Goal: Task Accomplishment & Management: Manage account settings

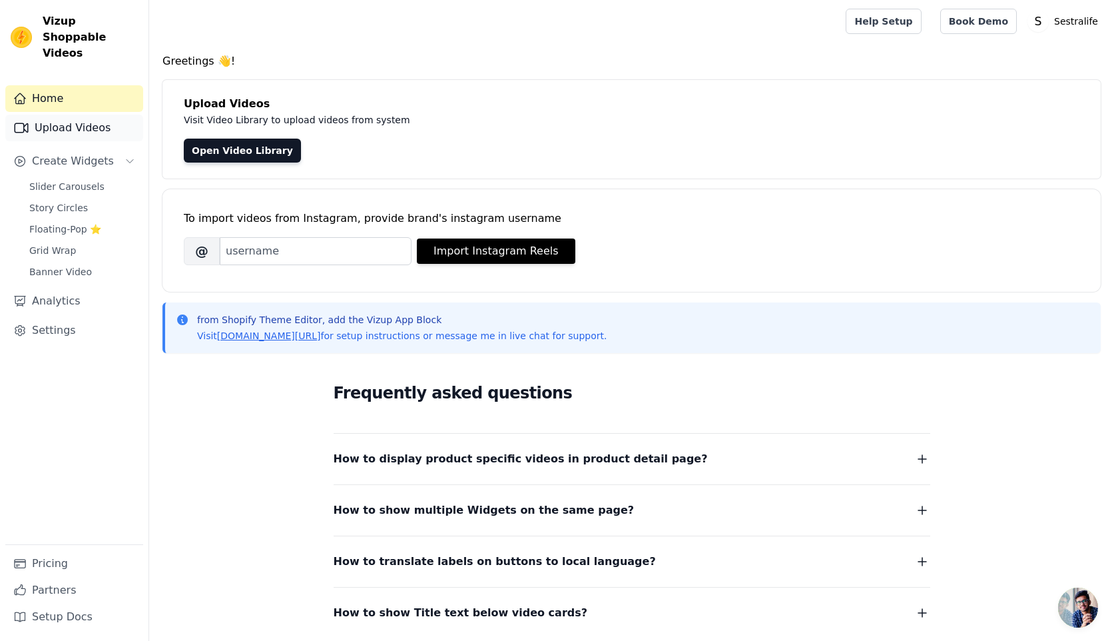
click at [98, 115] on link "Upload Videos" at bounding box center [74, 128] width 138 height 27
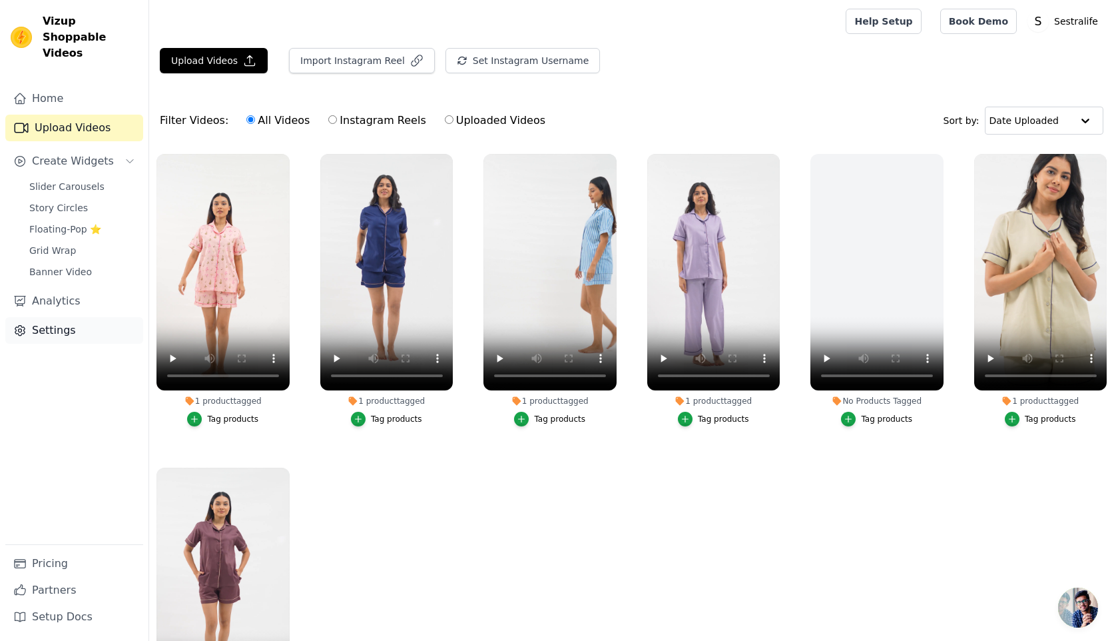
click at [69, 317] on link "Settings" at bounding box center [74, 330] width 138 height 27
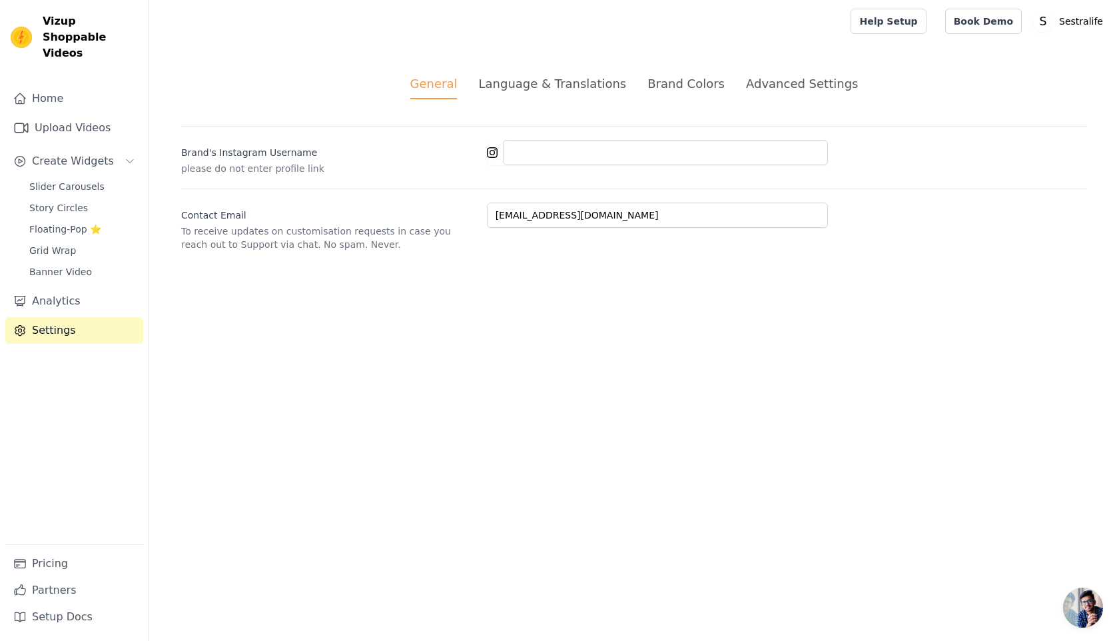
click at [679, 87] on div "Brand Colors" at bounding box center [685, 84] width 77 height 18
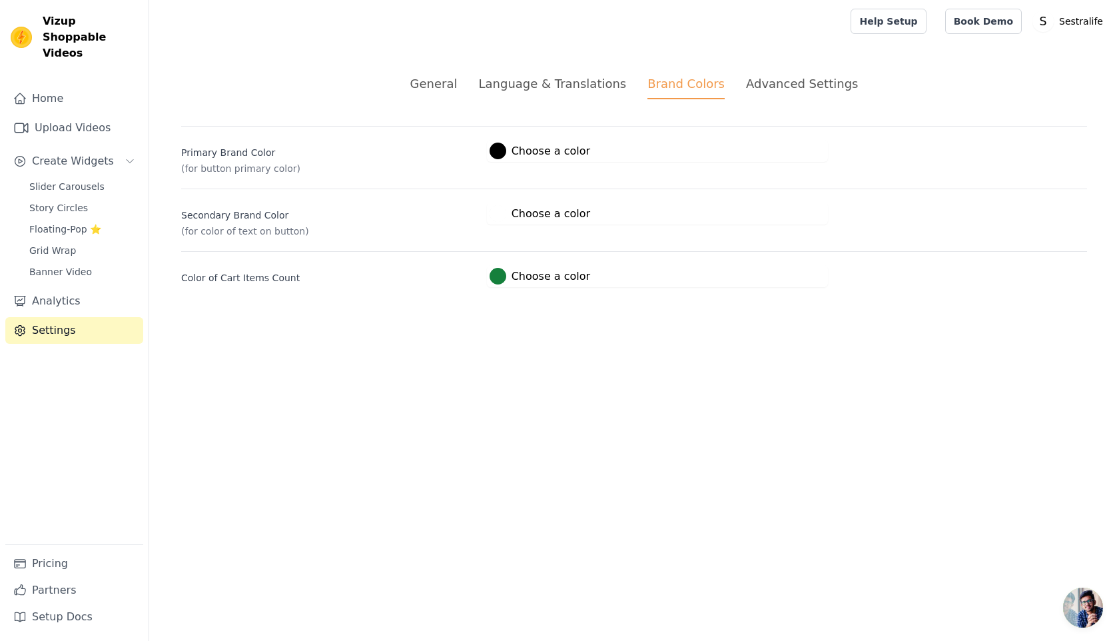
click at [493, 149] on div at bounding box center [497, 151] width 17 height 17
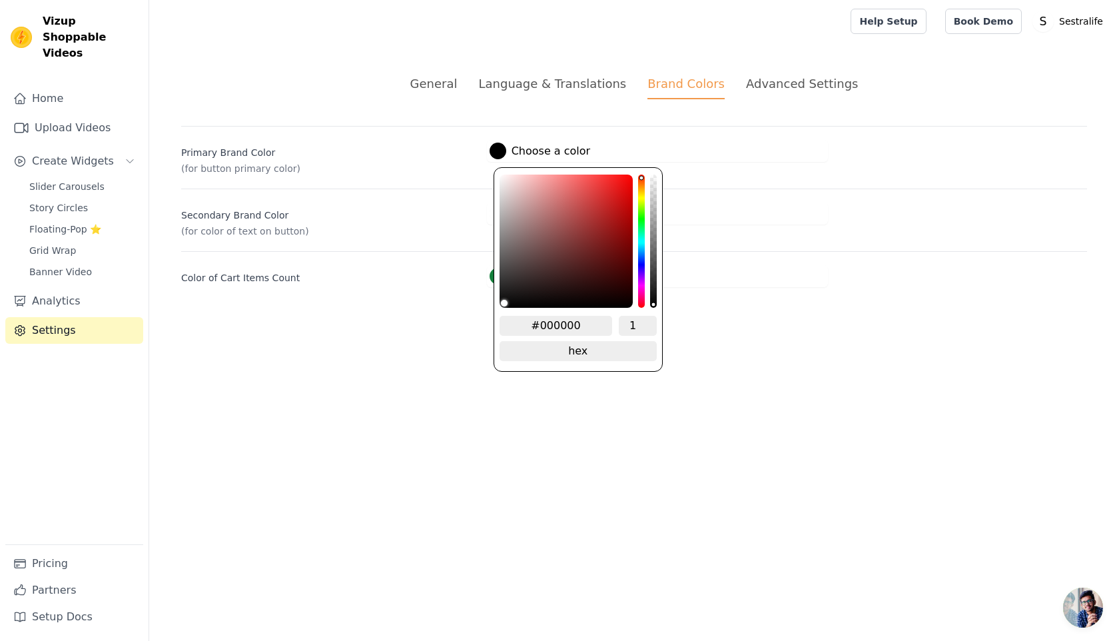
click at [565, 320] on input "#000000" at bounding box center [555, 326] width 113 height 20
paste input "427B8"
type input "#427B80"
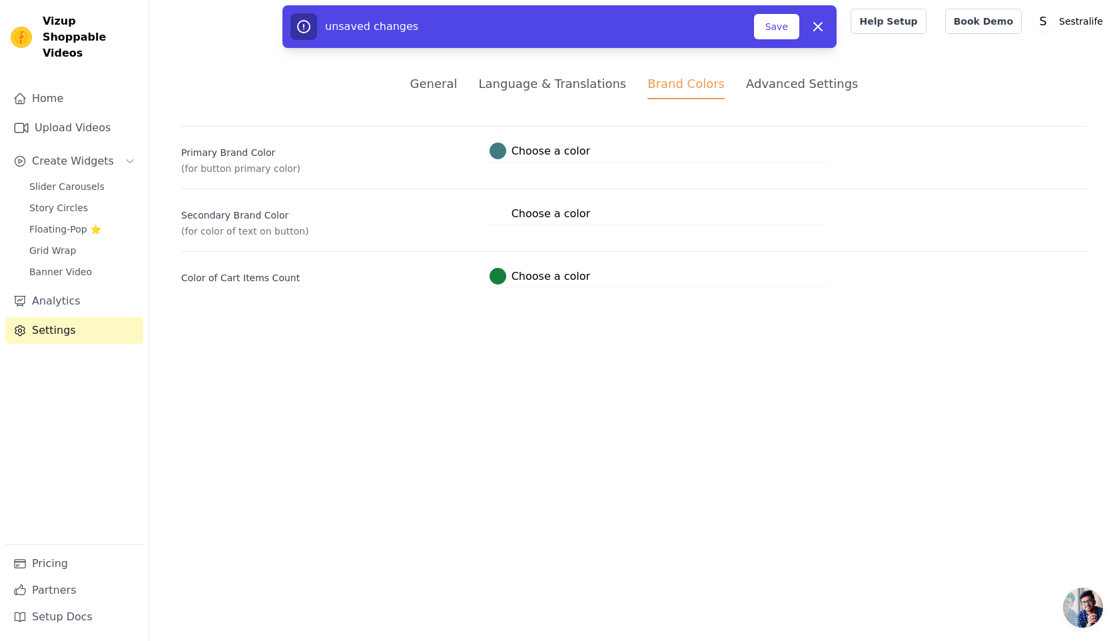
click at [428, 319] on html "Vizup Shoppable Videos Home Upload Videos Create Widgets Slider Carousels Story…" at bounding box center [559, 159] width 1119 height 319
click at [509, 218] on label "#ffffff Choose a color" at bounding box center [539, 213] width 101 height 17
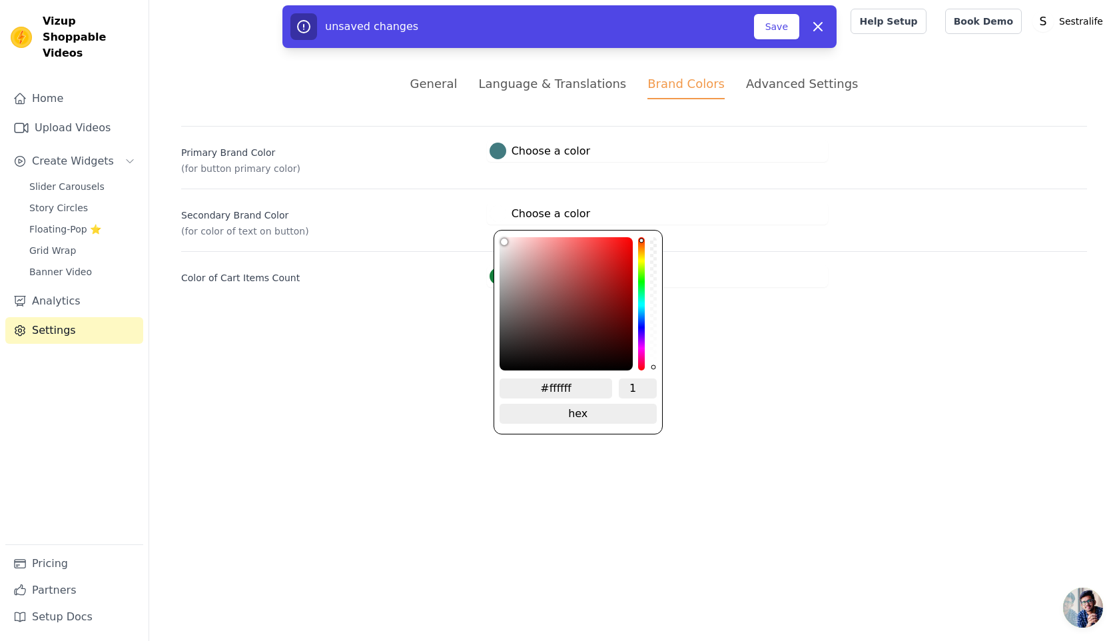
click at [563, 392] on input "#ffffff" at bounding box center [555, 388] width 113 height 20
paste input "FFF6F1"
type input "#FFF6F1"
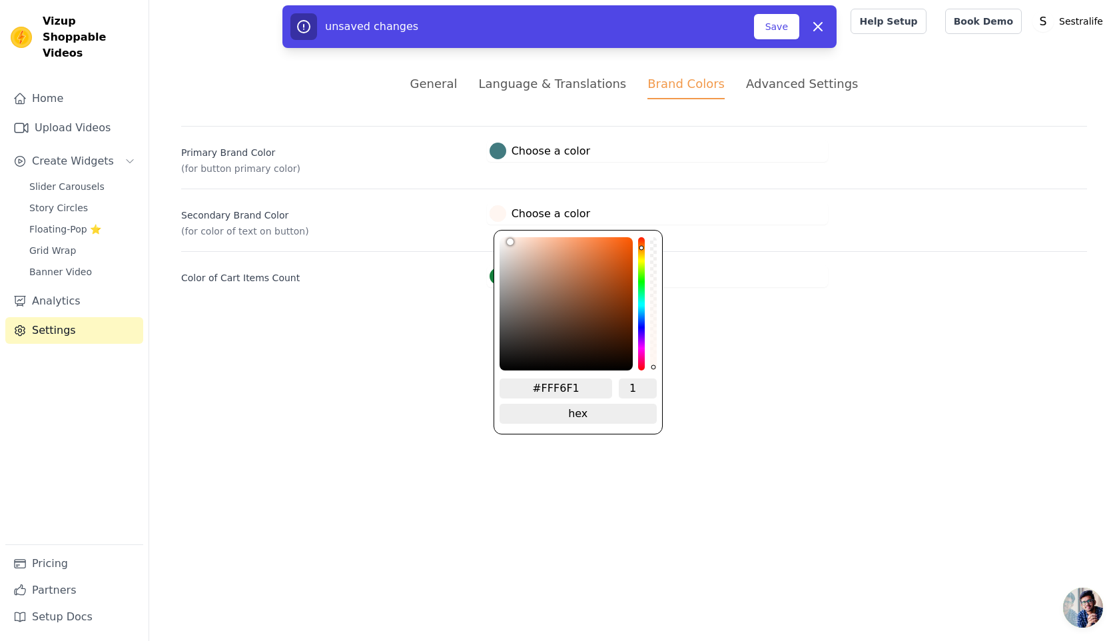
click at [426, 319] on html "Vizup Shoppable Videos Home Upload Videos Create Widgets Slider Carousels Story…" at bounding box center [559, 159] width 1119 height 319
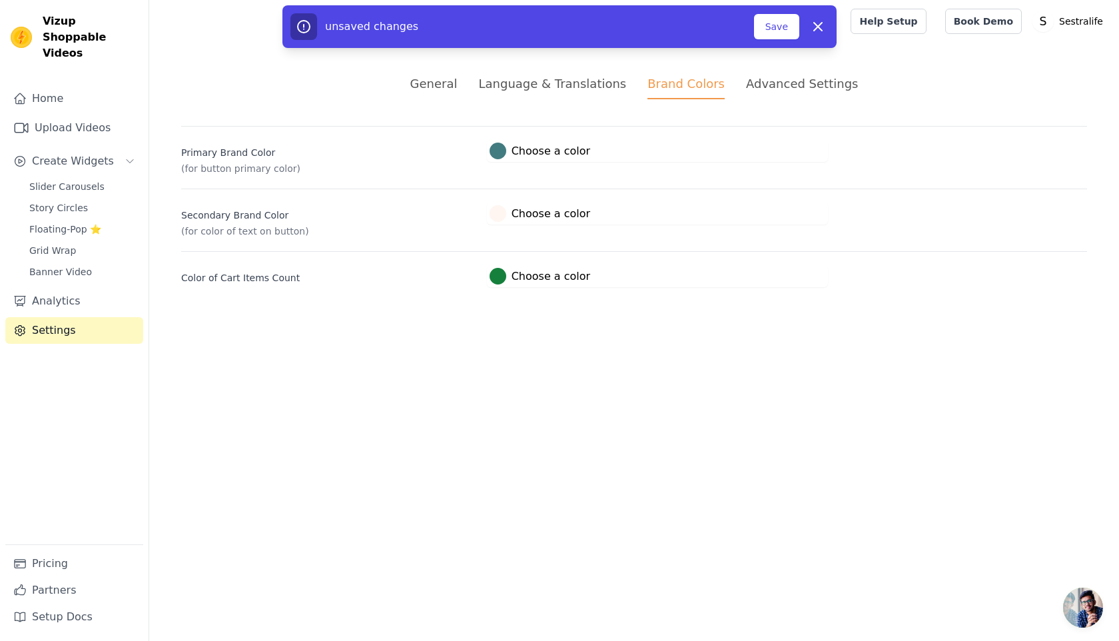
click at [504, 274] on div at bounding box center [497, 276] width 17 height 17
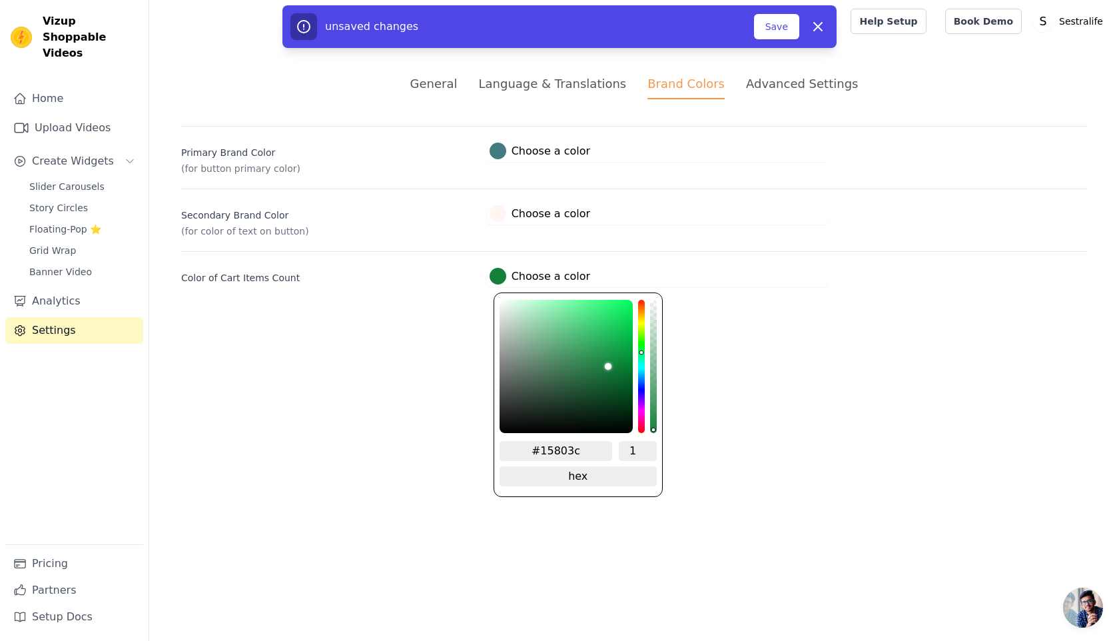
click at [556, 446] on input "#15803c" at bounding box center [555, 451] width 113 height 20
paste input "C3AC8E"
type input "#C3AC8E"
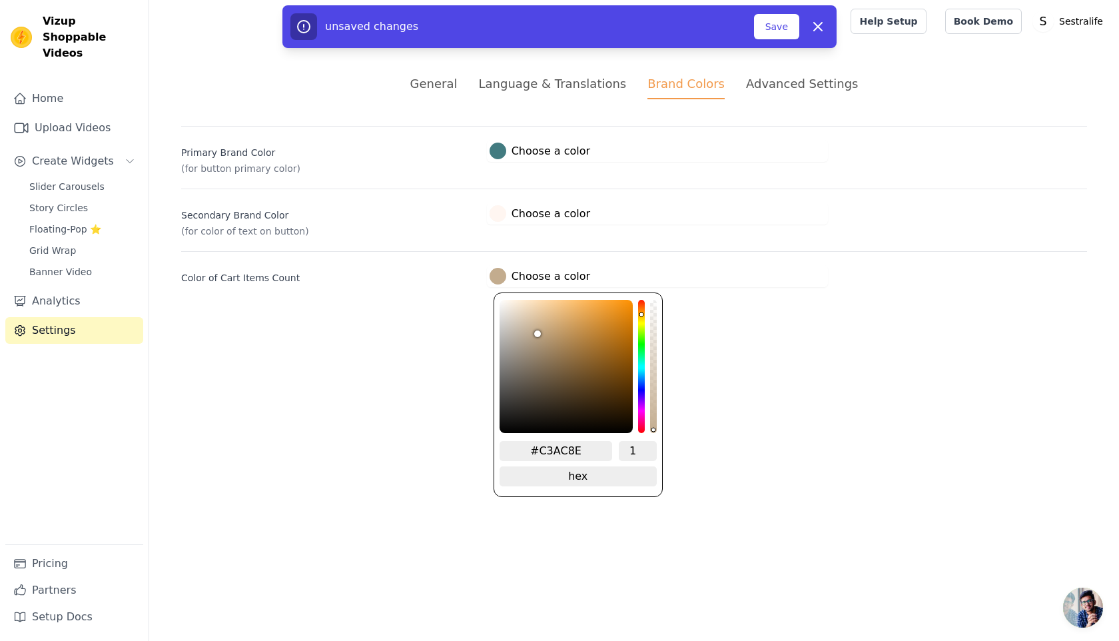
click at [736, 319] on html "Vizup Shoppable Videos Home Upload Videos Create Widgets Slider Carousels Story…" at bounding box center [559, 159] width 1119 height 319
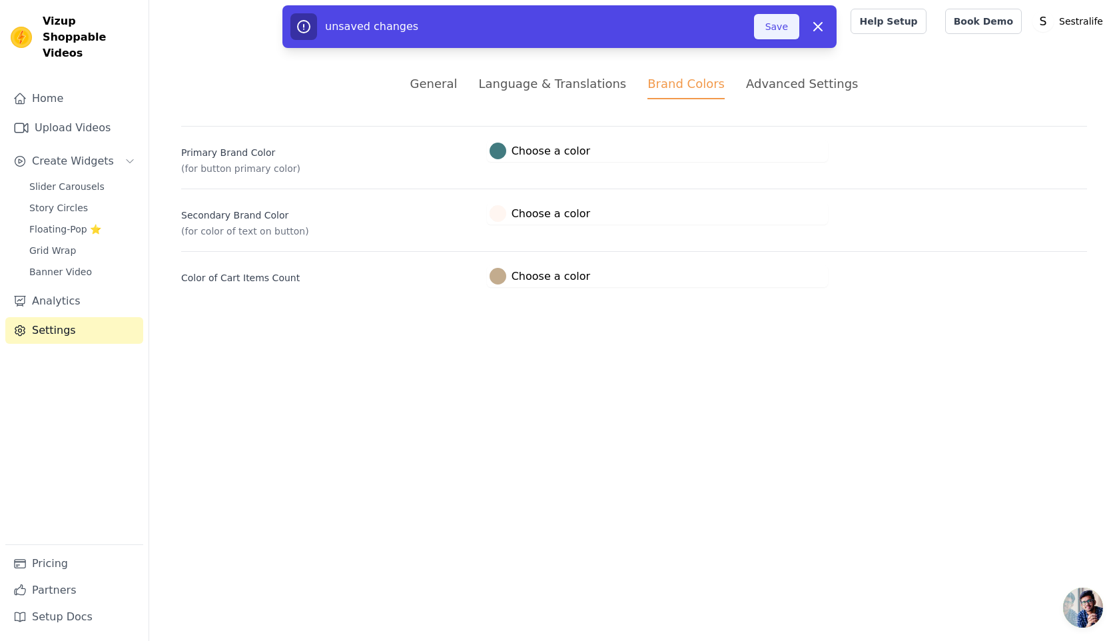
click at [786, 14] on button "Save" at bounding box center [776, 26] width 45 height 25
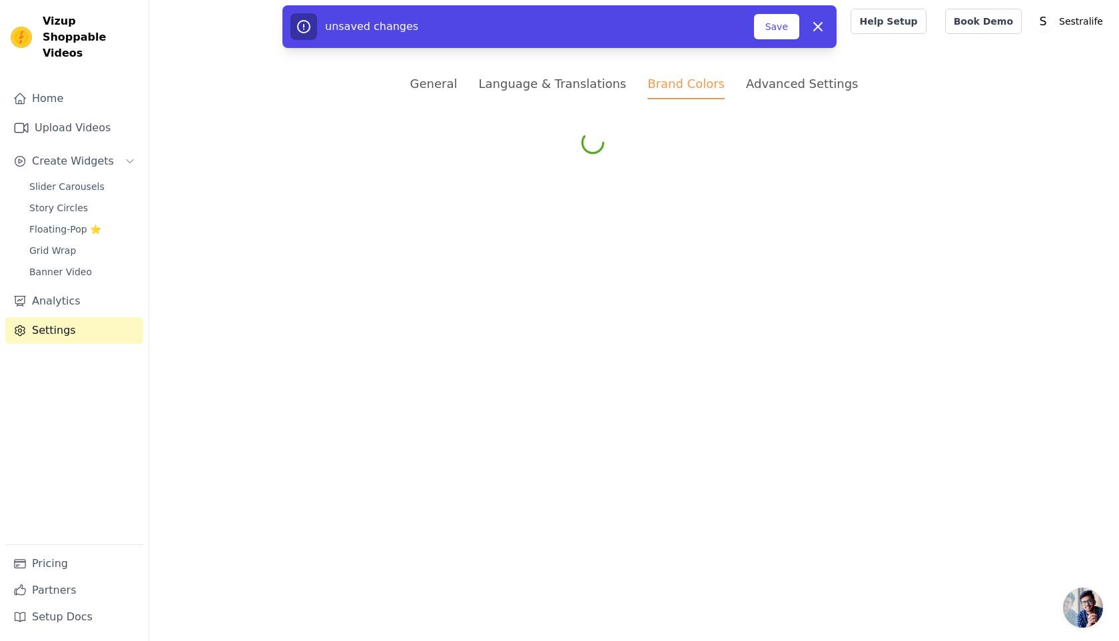
click at [793, 88] on div "Advanced Settings" at bounding box center [802, 84] width 112 height 18
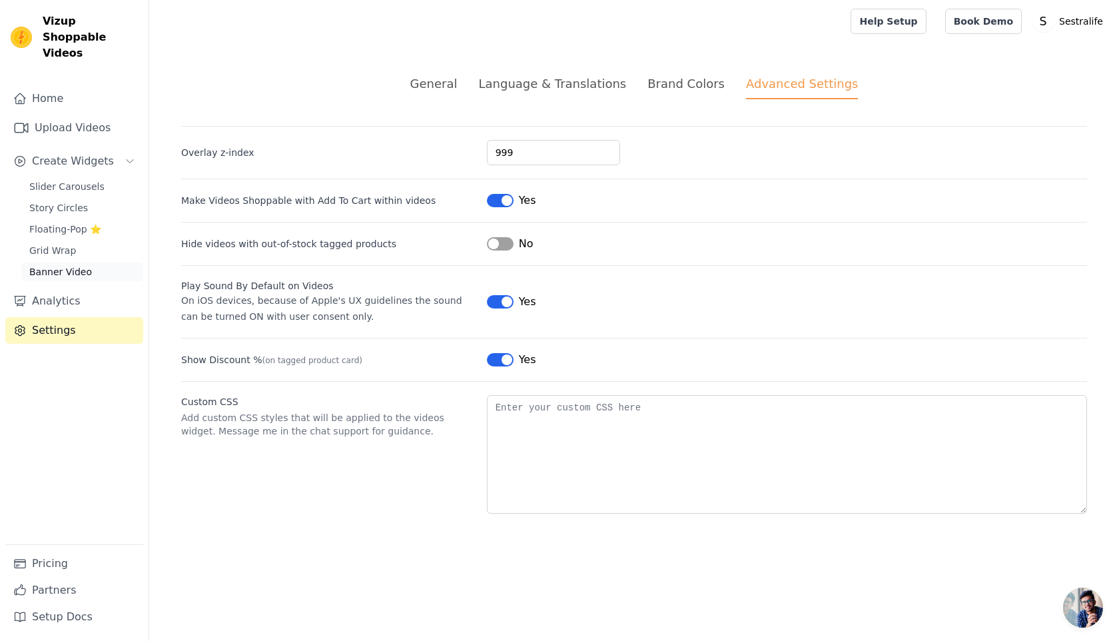
click at [59, 265] on span "Banner Video" at bounding box center [60, 271] width 63 height 13
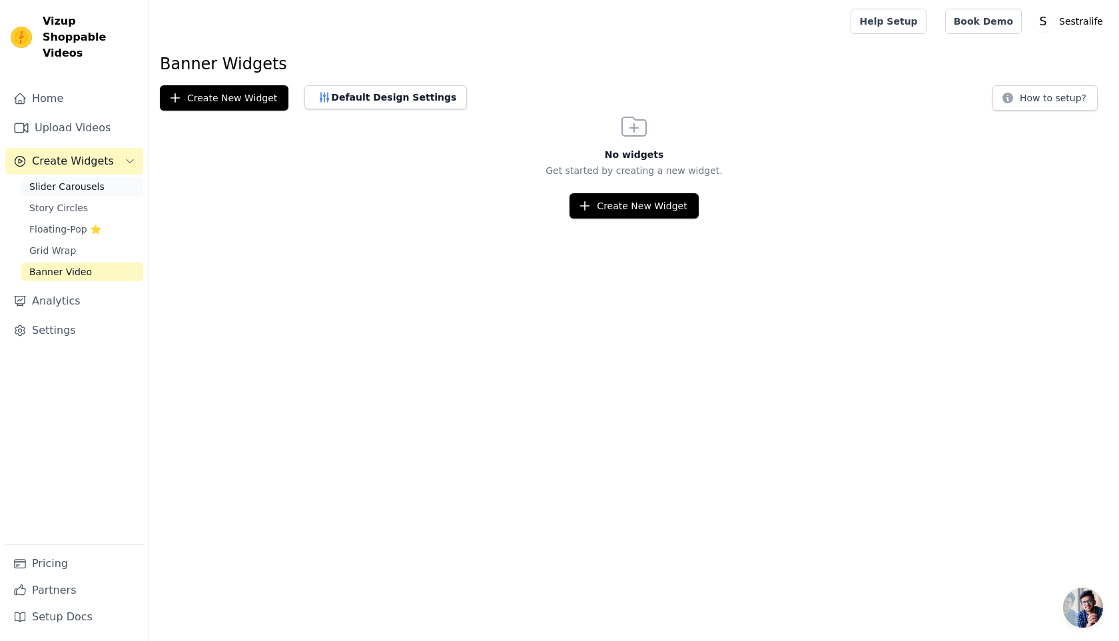
click at [67, 180] on span "Slider Carousels" at bounding box center [66, 186] width 75 height 13
